Goal: Task Accomplishment & Management: Complete application form

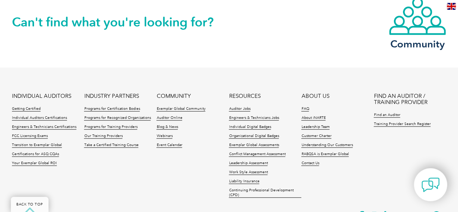
scroll to position [810, 0]
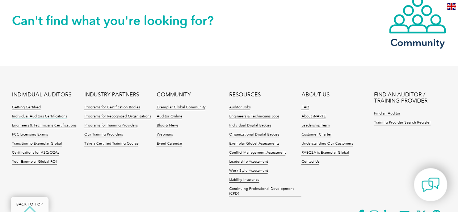
click at [27, 114] on link "Individual Auditors Certifications" at bounding box center [39, 116] width 55 height 5
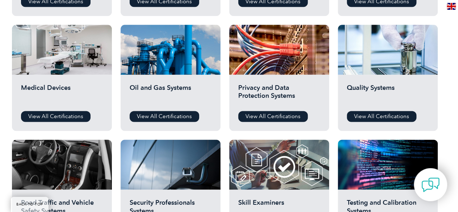
scroll to position [477, 0]
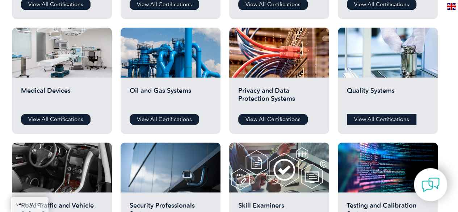
click at [381, 118] on link "View All Certifications" at bounding box center [382, 119] width 70 height 11
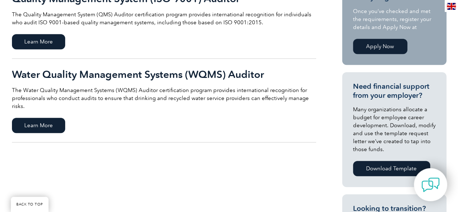
scroll to position [202, 0]
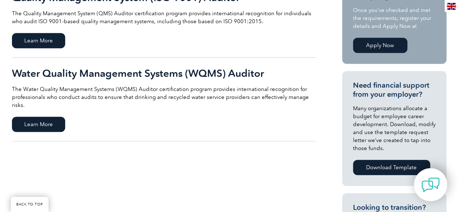
click at [366, 47] on link "Apply Now" at bounding box center [380, 45] width 54 height 15
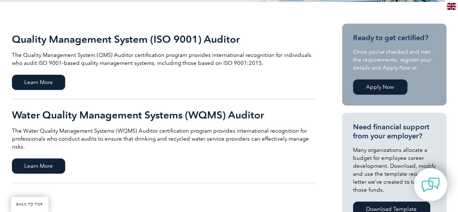
scroll to position [0, 0]
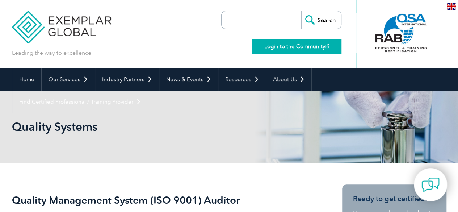
click at [307, 49] on link "Login to the Community" at bounding box center [296, 46] width 89 height 15
